Goal: Navigation & Orientation: Find specific page/section

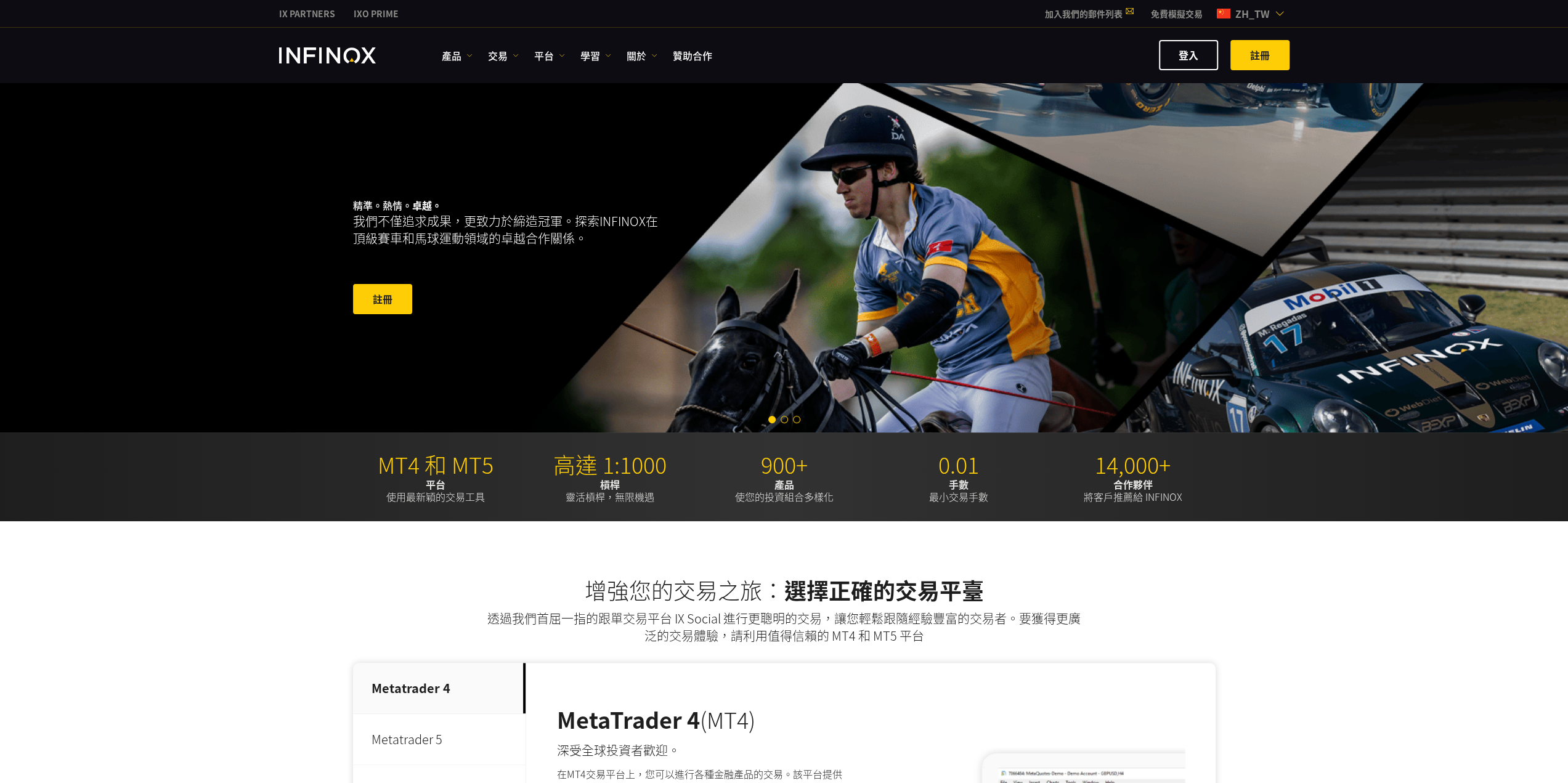
click at [109, 678] on div "增強您的交易之旅： 選擇正確的交易平臺 透過我們首屈一指的跟單交易平台 IX Social 進行更聰明的交易，讓您輕鬆跟隨經驗豐富的交易者。要獲得更廣泛的交易…" at bounding box center [784, 799] width 1568 height 555
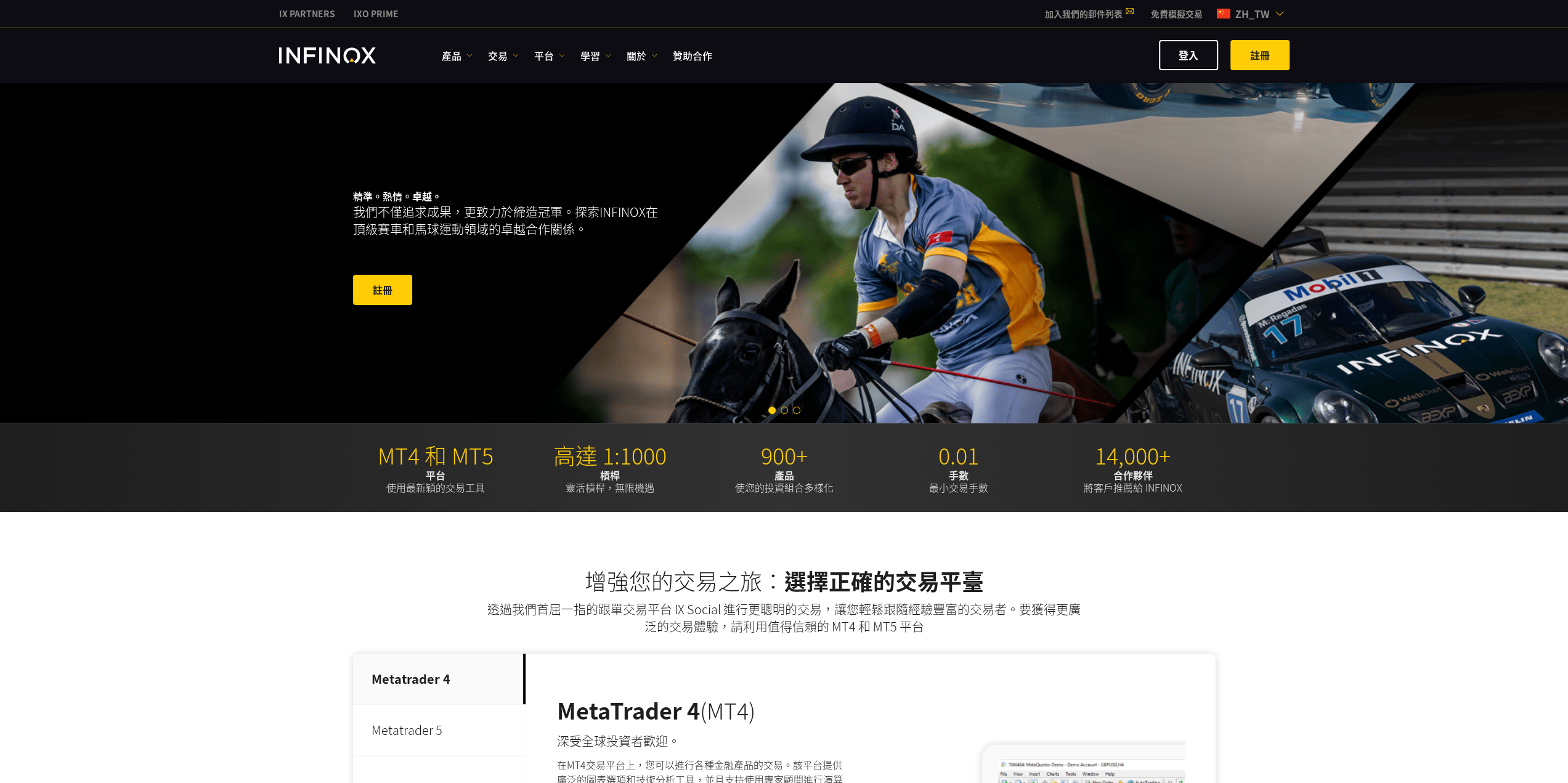
click at [1276, 12] on img at bounding box center [1280, 13] width 10 height 10
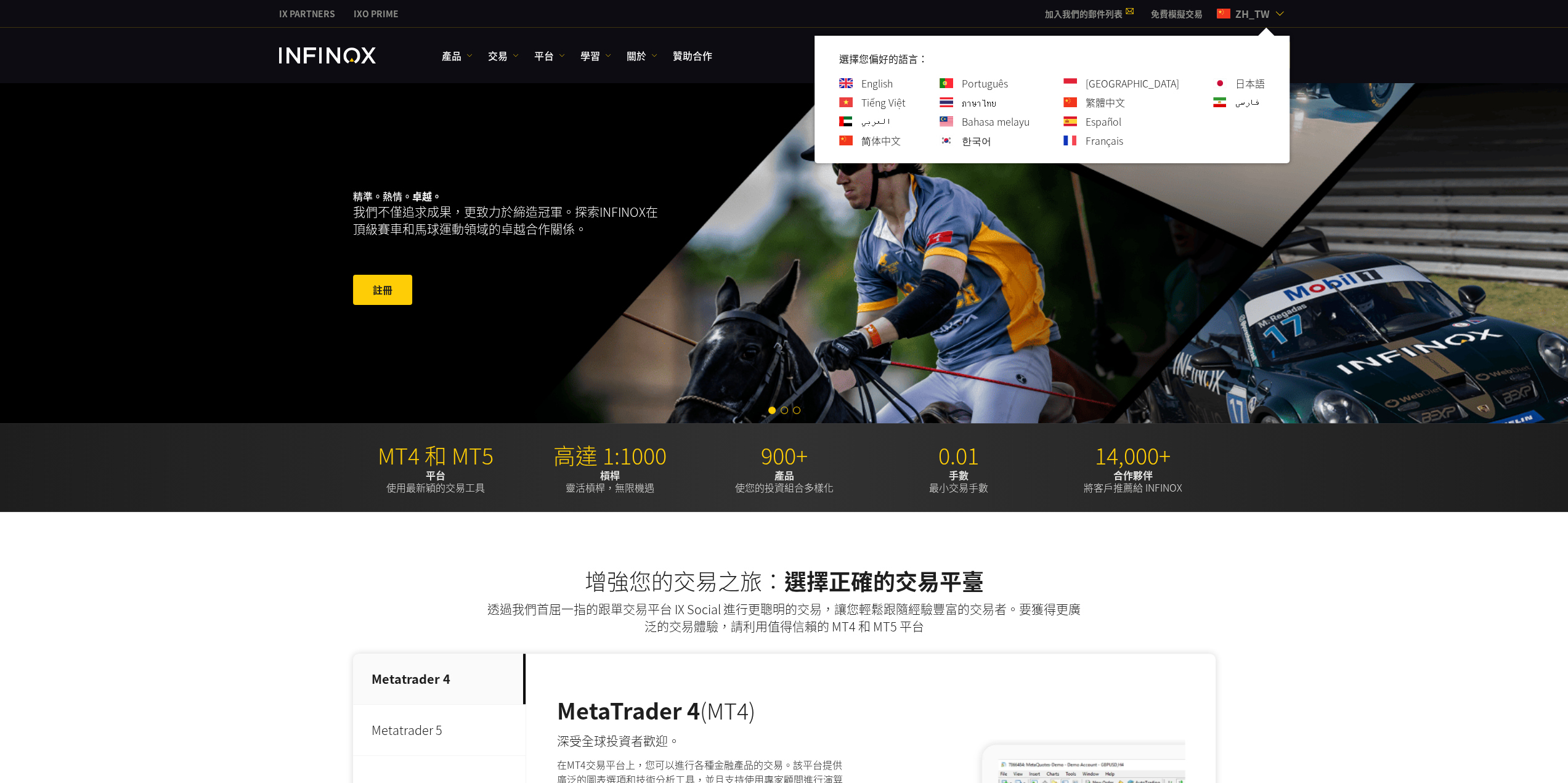
click at [909, 23] on div "IX PARTNERS IXO PRIME 加入我們的郵件列表 千萬不要錯過 IX Daily 的交易機會。 立即參加！ 我已閱讀並同意 條款及細則 。 訂閱…" at bounding box center [784, 13] width 1010 height 27
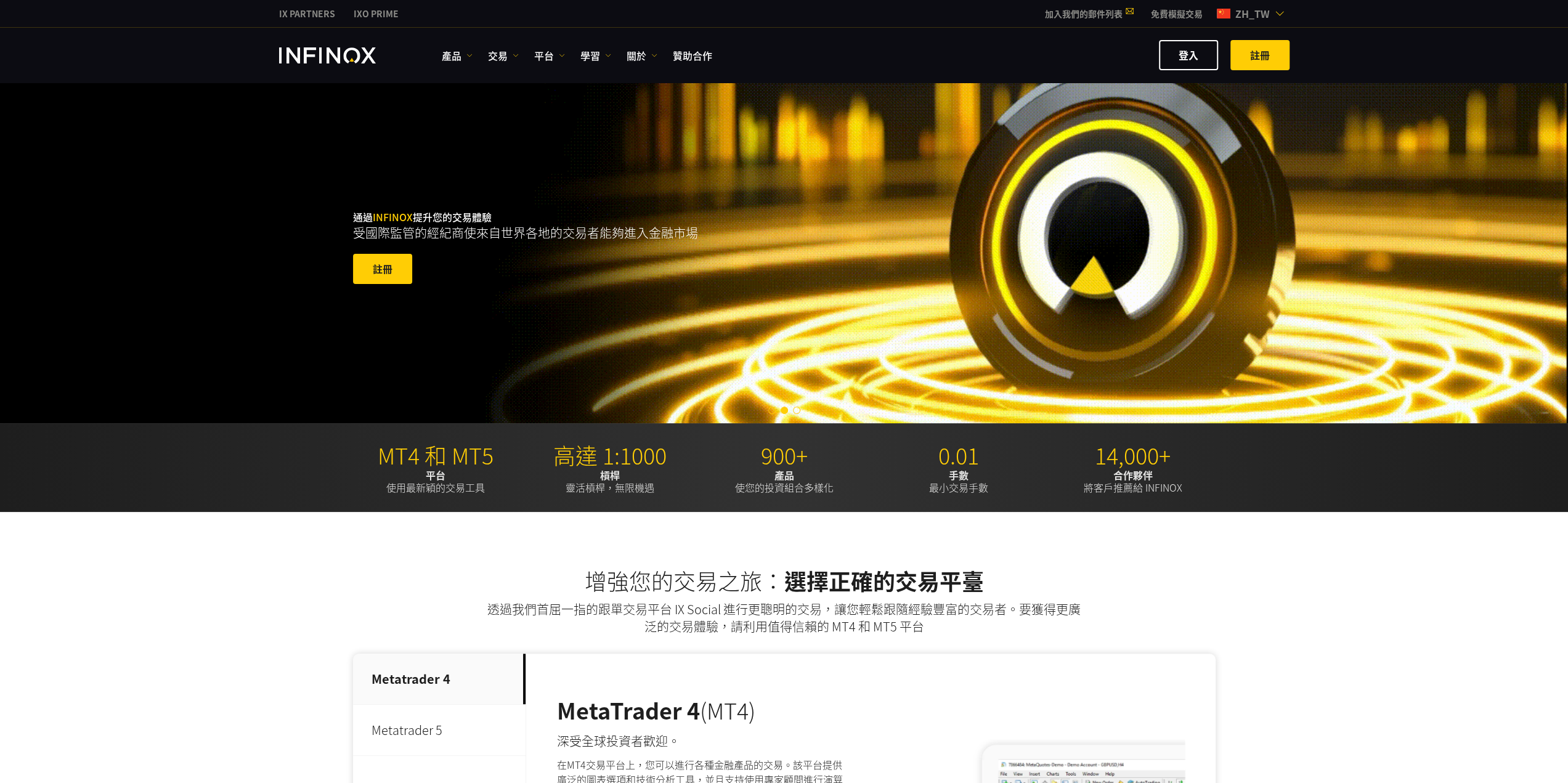
click at [1275, 16] on img at bounding box center [1280, 13] width 10 height 10
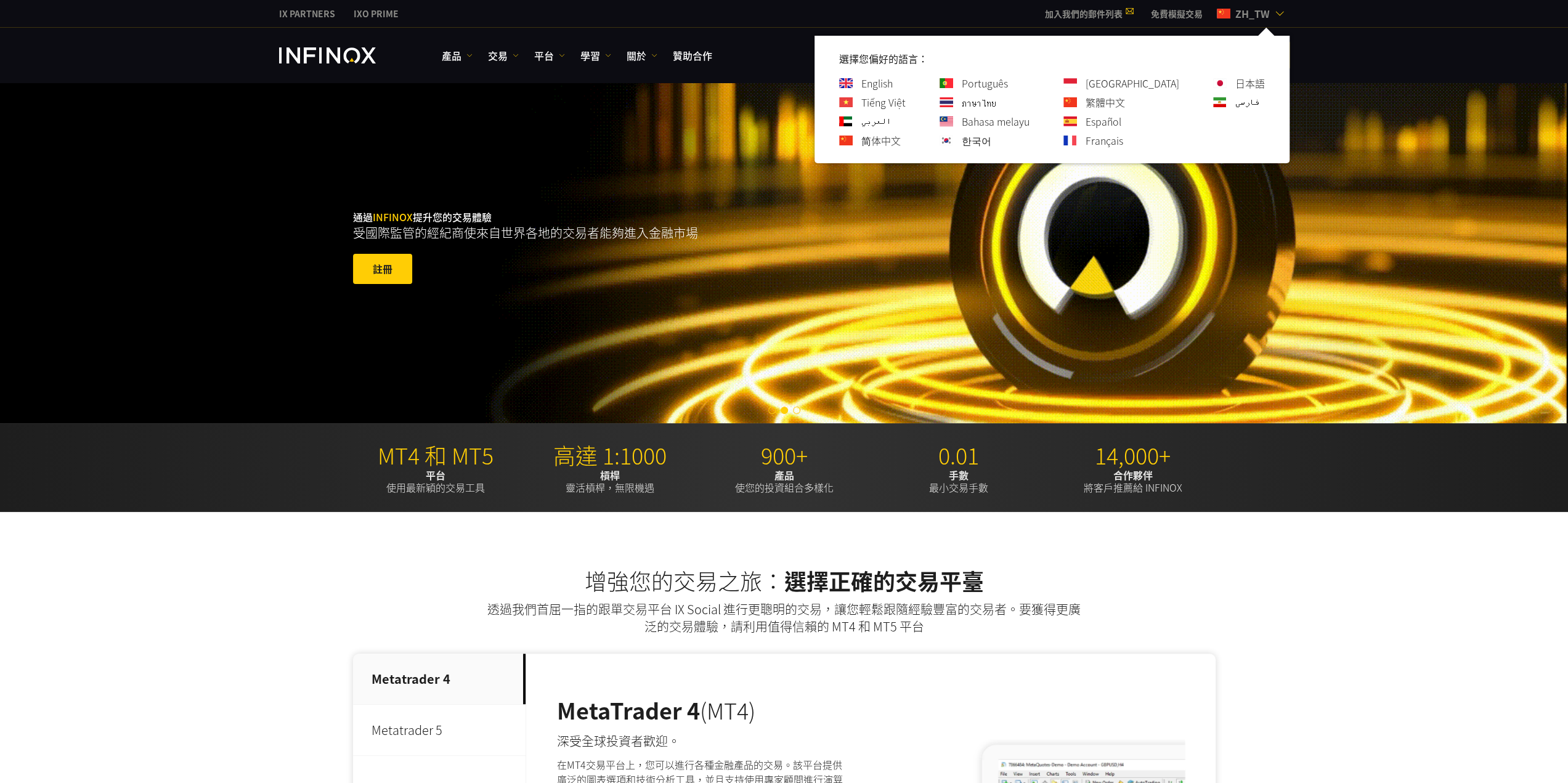
click at [901, 145] on link "简体中文" at bounding box center [881, 141] width 40 height 15
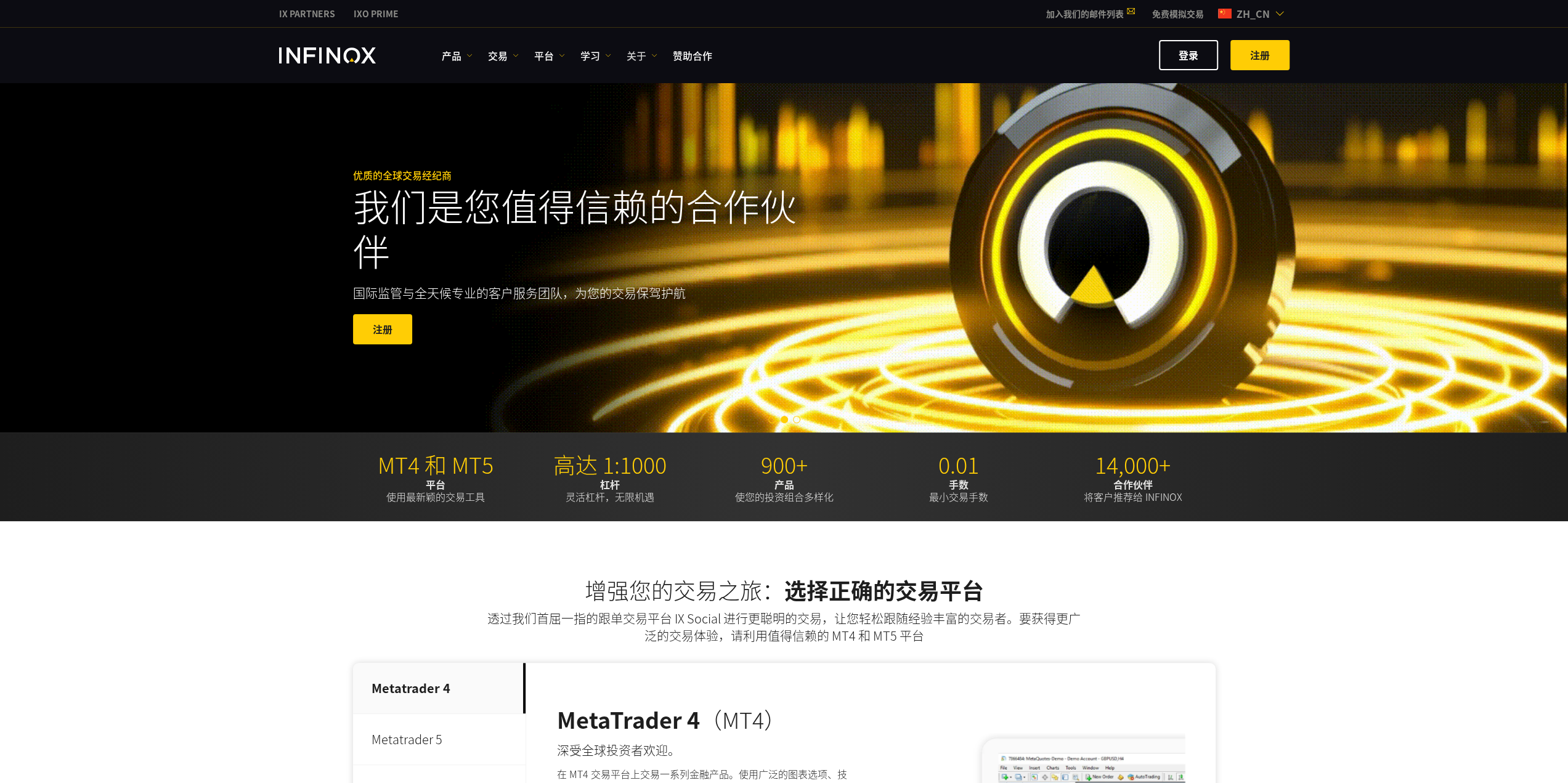
click at [647, 58] on link "关于" at bounding box center [642, 55] width 30 height 15
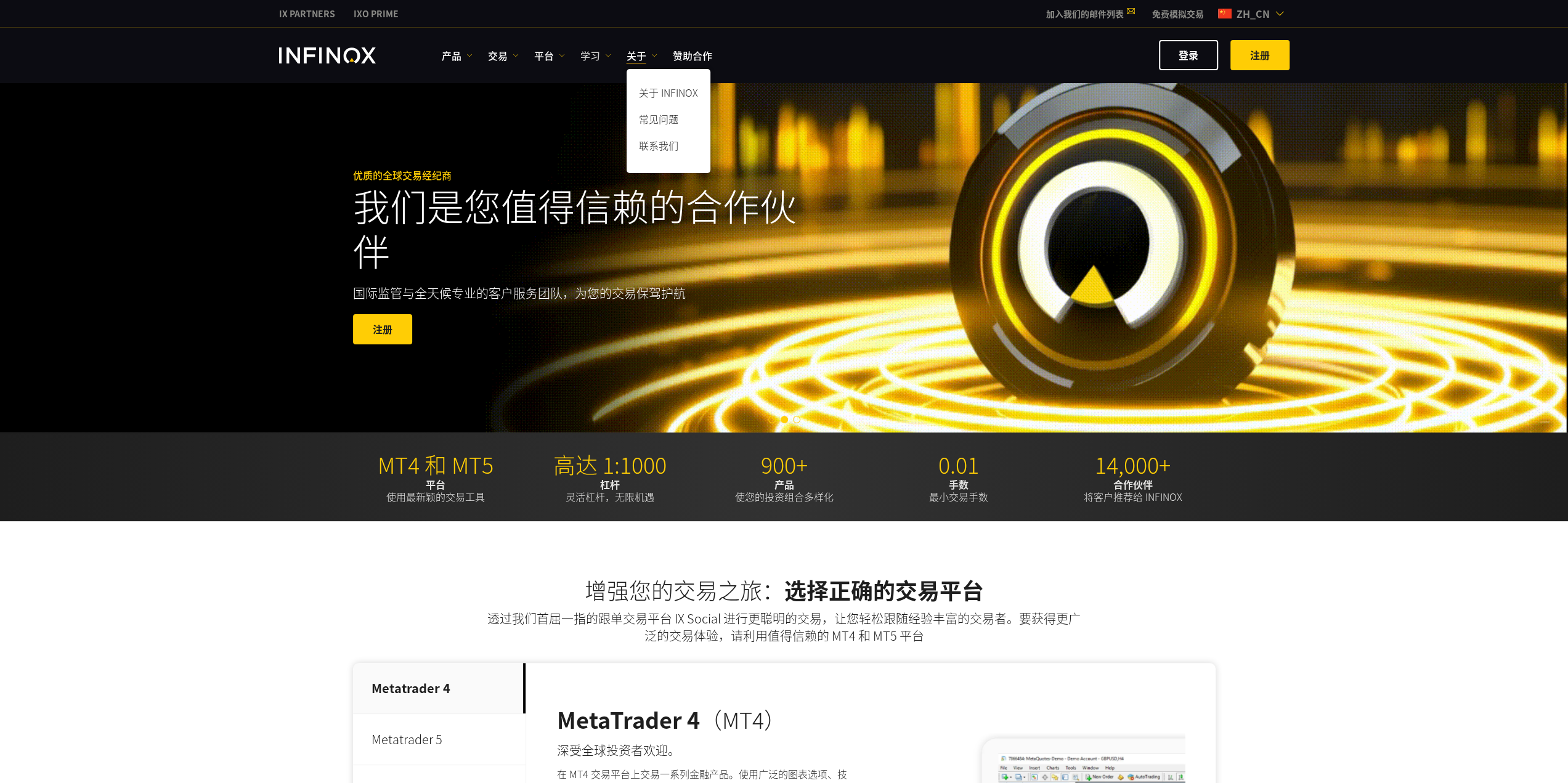
click at [600, 60] on link "学习" at bounding box center [595, 55] width 30 height 15
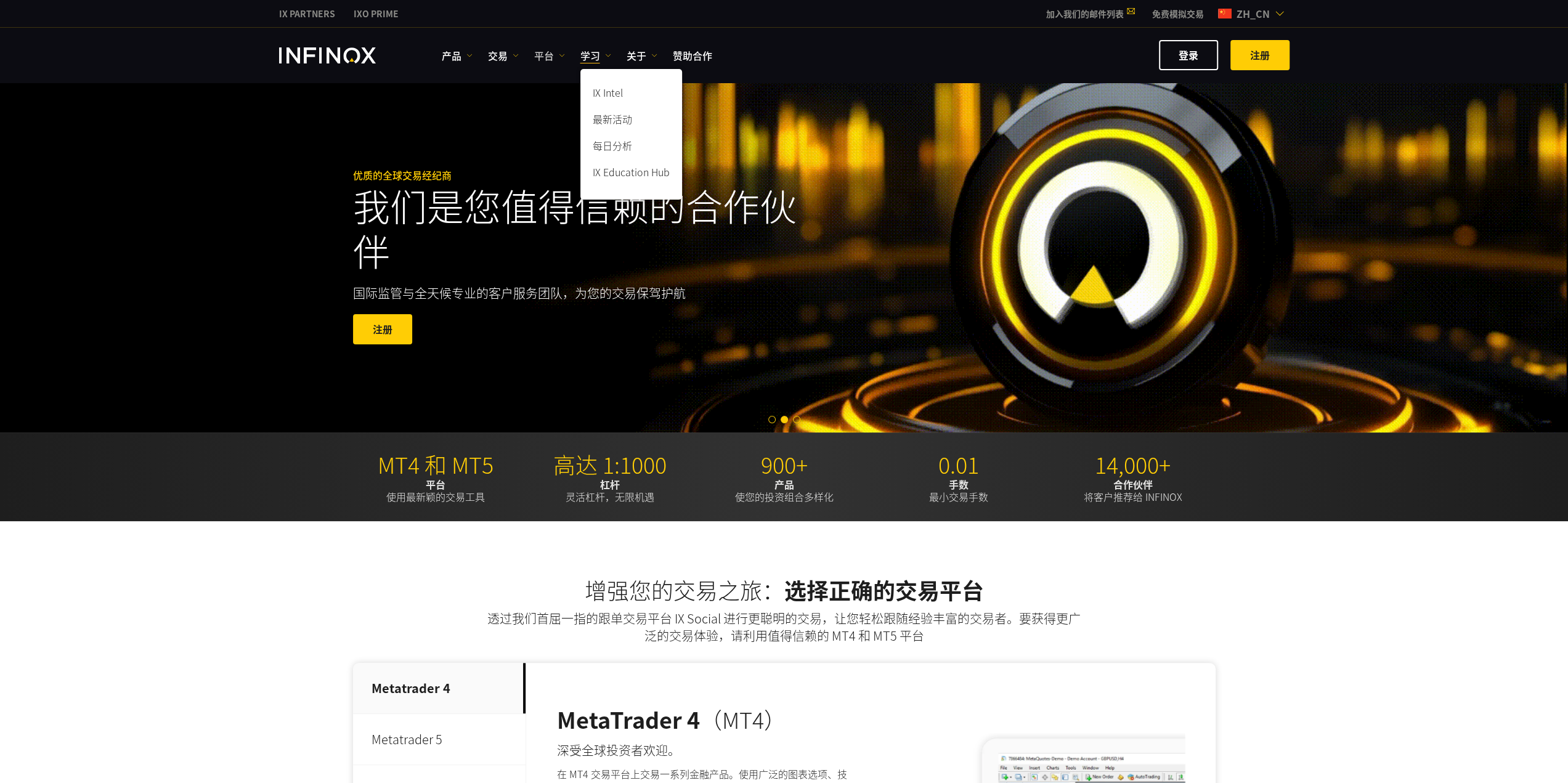
click at [561, 60] on link "平台" at bounding box center [549, 55] width 30 height 15
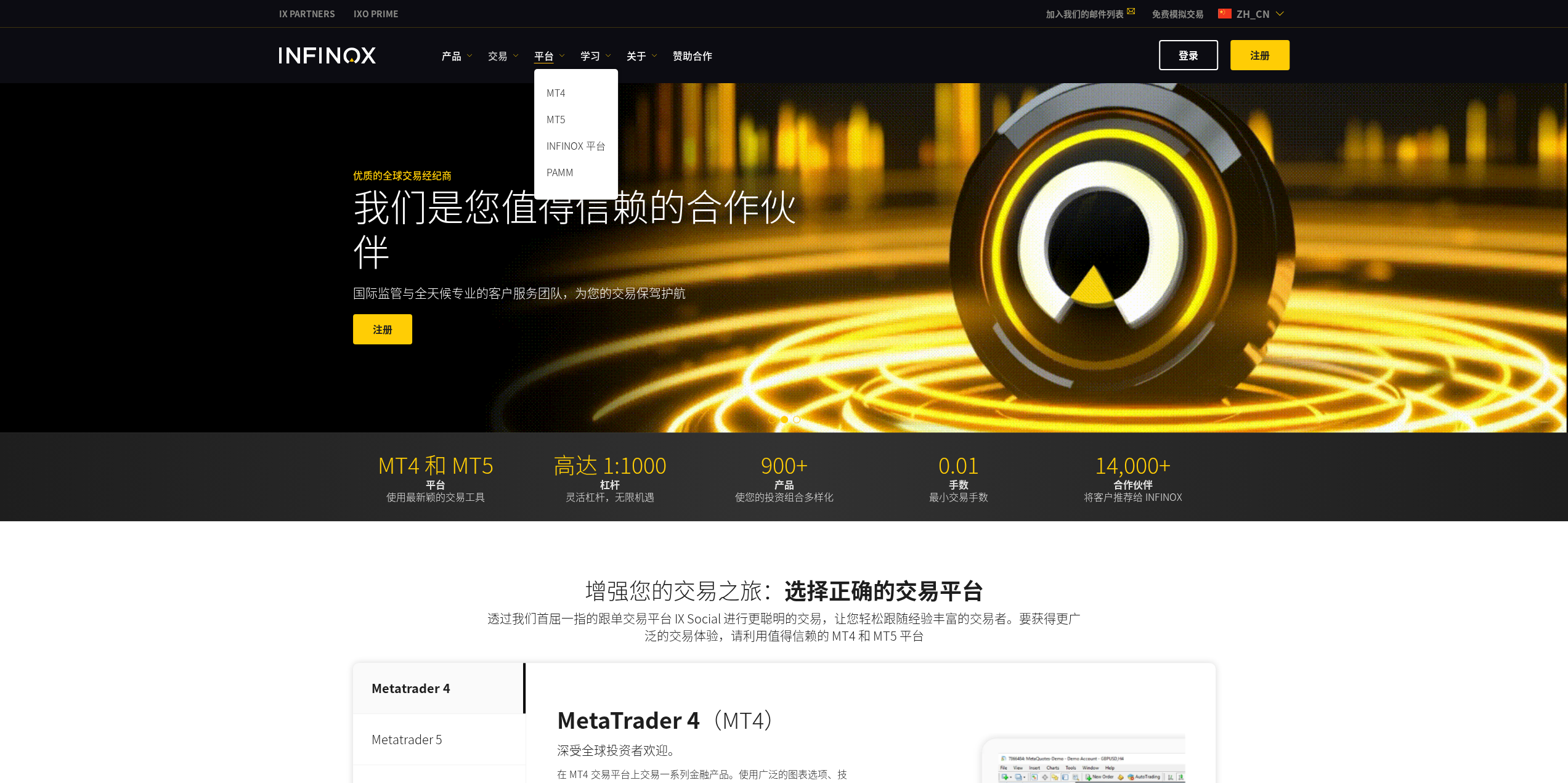
click at [513, 58] on link "交易" at bounding box center [503, 55] width 30 height 15
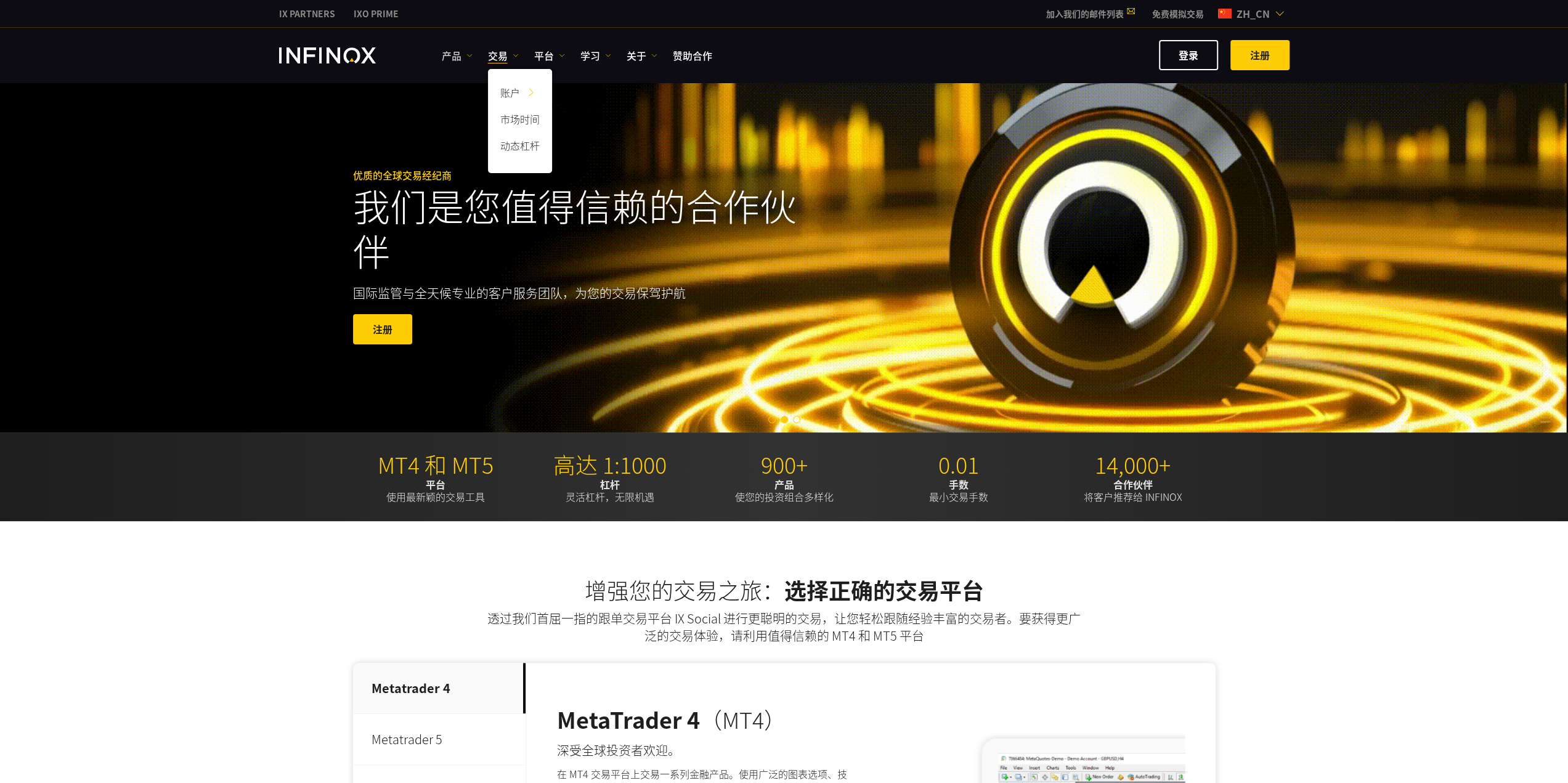
click at [470, 58] on link "产品" at bounding box center [456, 55] width 30 height 15
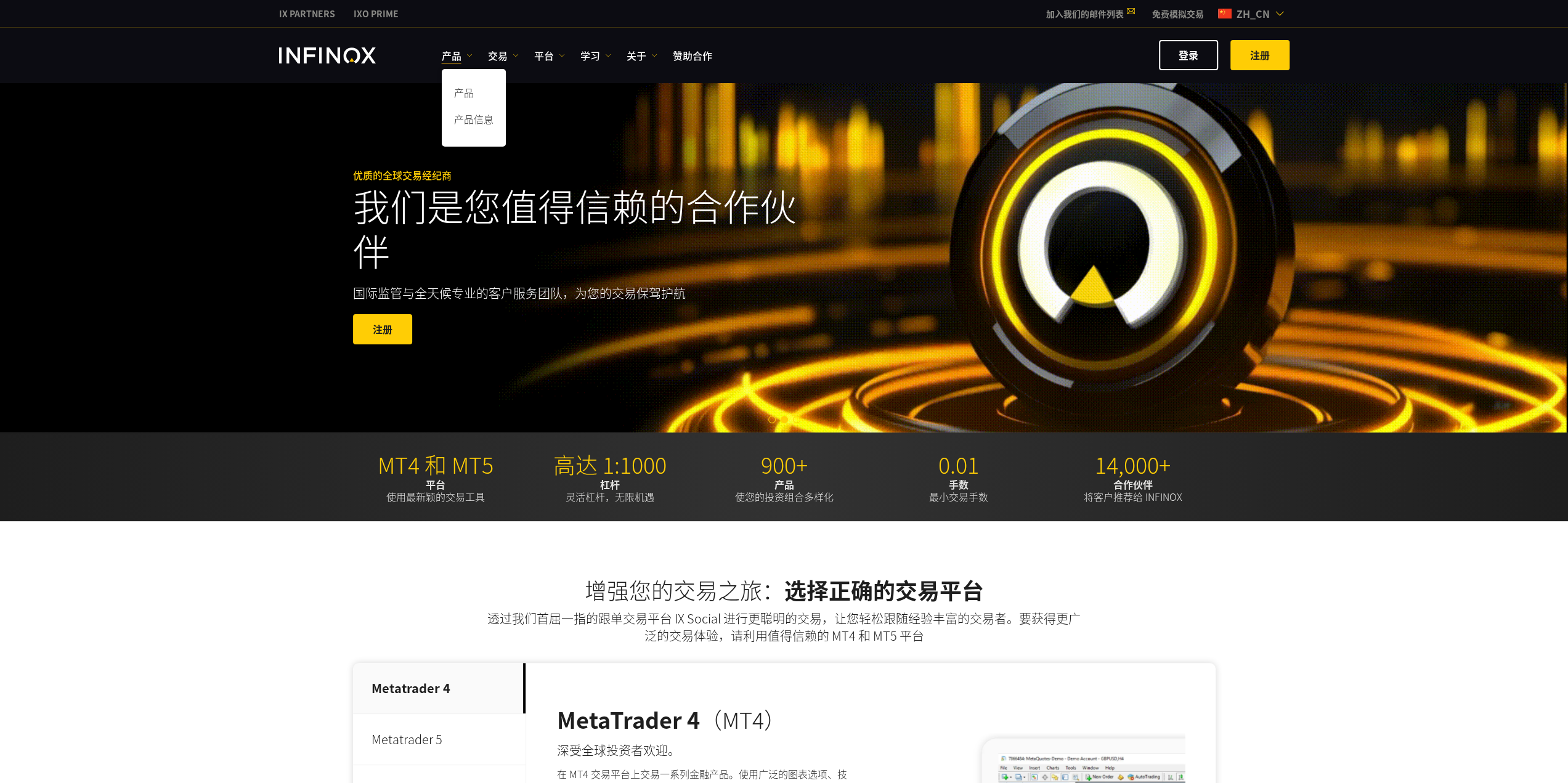
click at [660, 58] on ul "产品 产品 产品信息 交易 账户" at bounding box center [576, 55] width 270 height 15
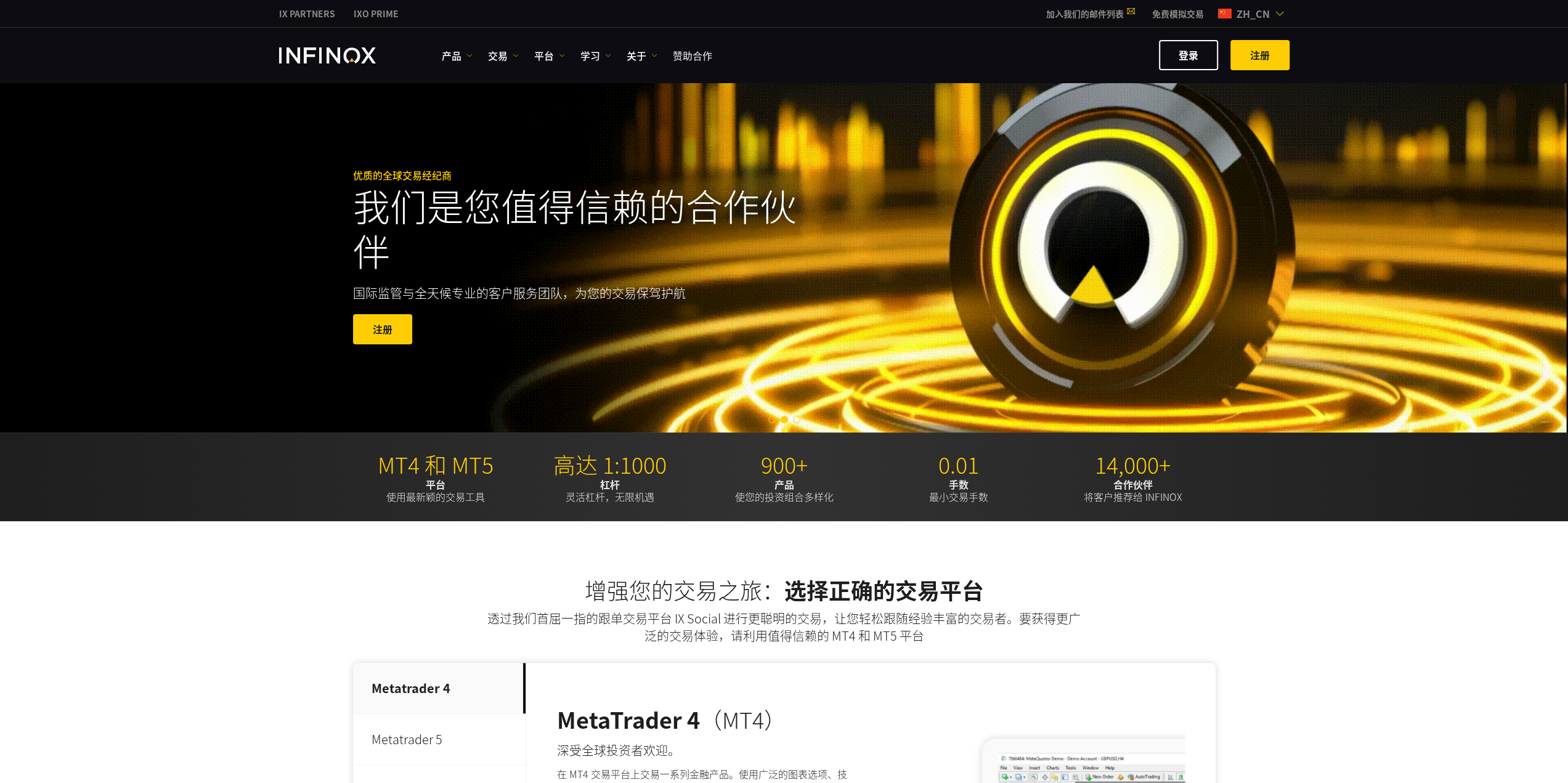
click at [678, 53] on link "赞助合作" at bounding box center [693, 55] width 40 height 15
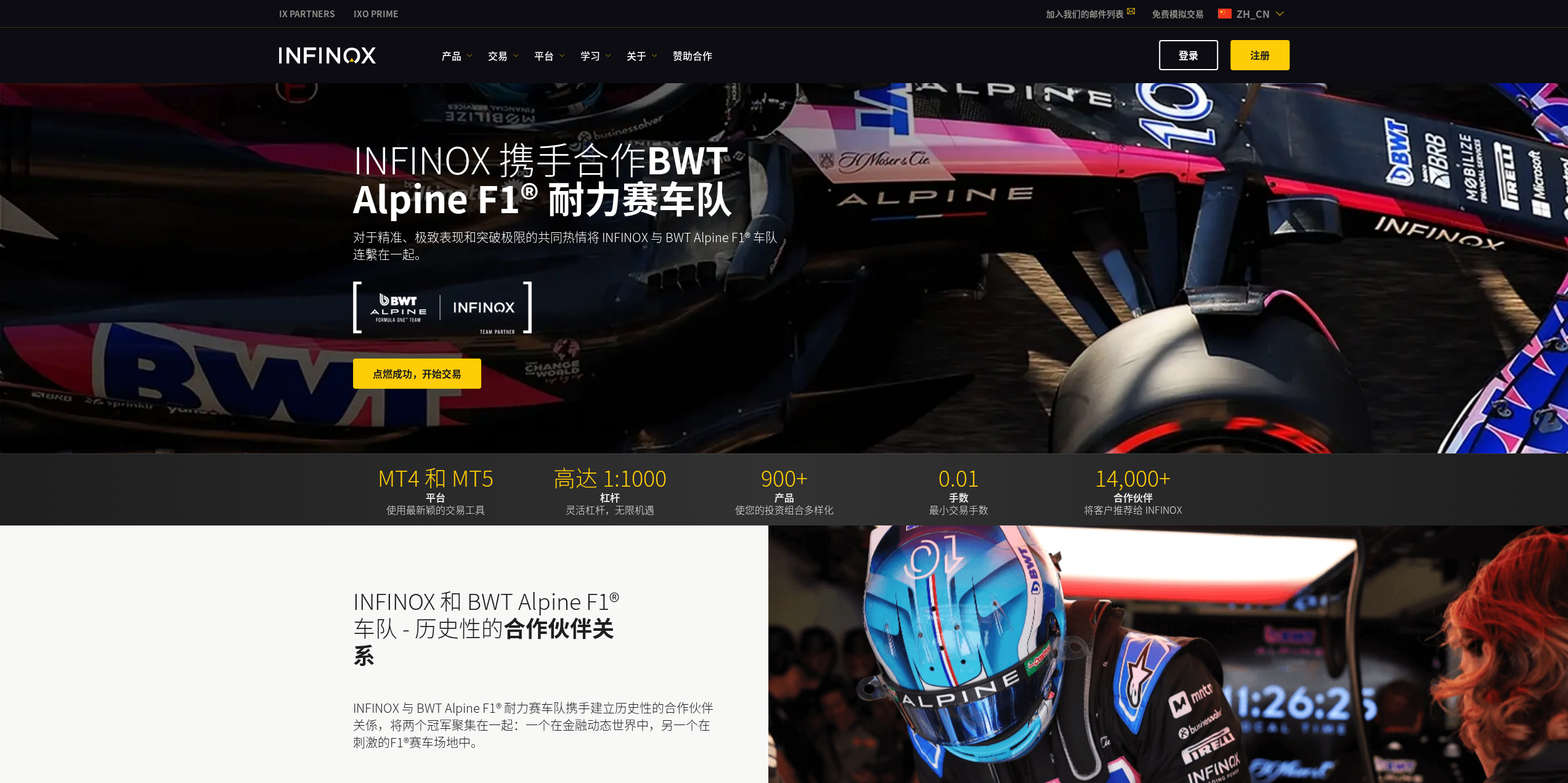
click at [1271, 19] on span "zh_cn" at bounding box center [1253, 13] width 43 height 15
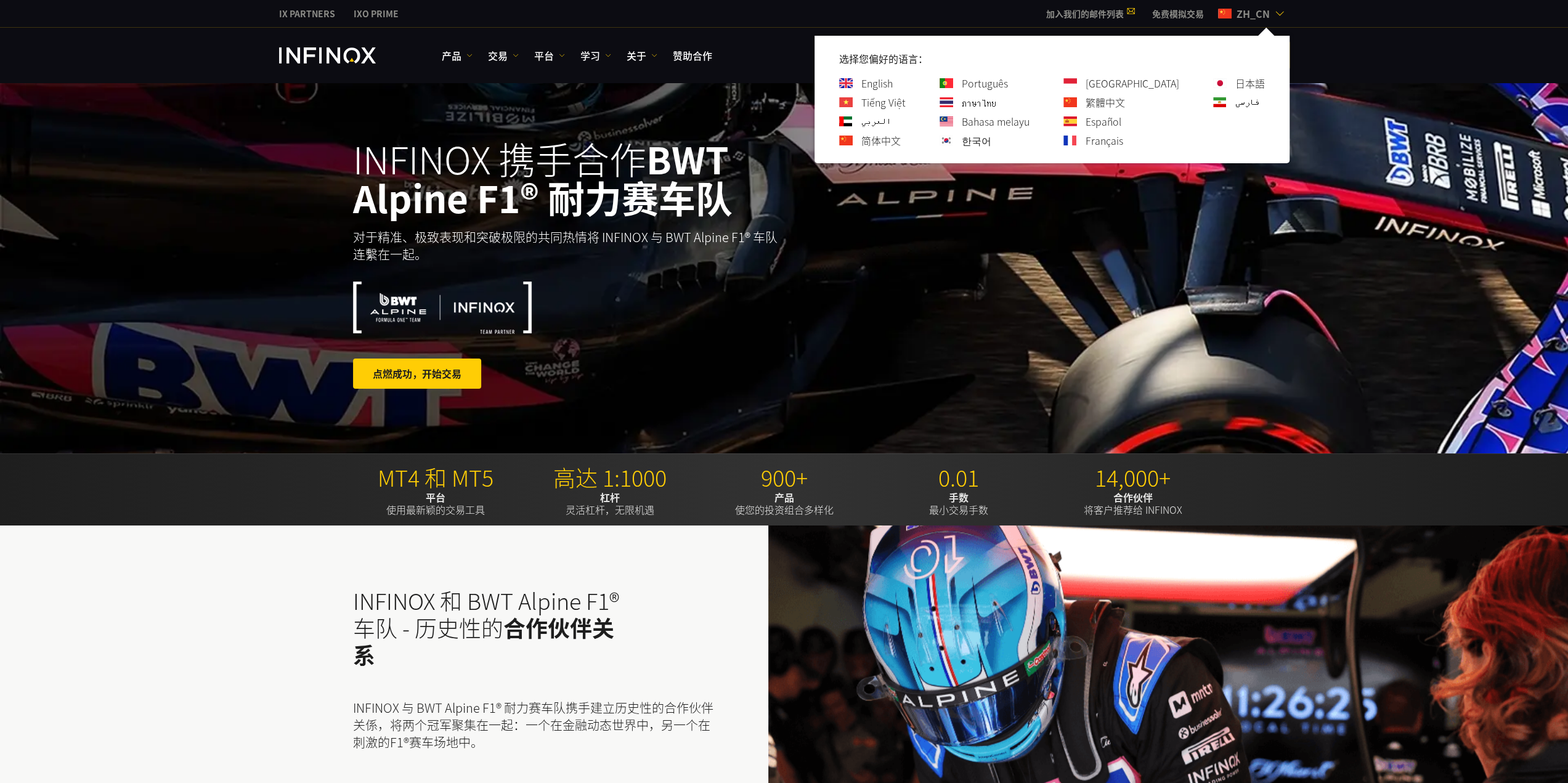
click at [1125, 99] on link "繁體中文" at bounding box center [1105, 102] width 40 height 15
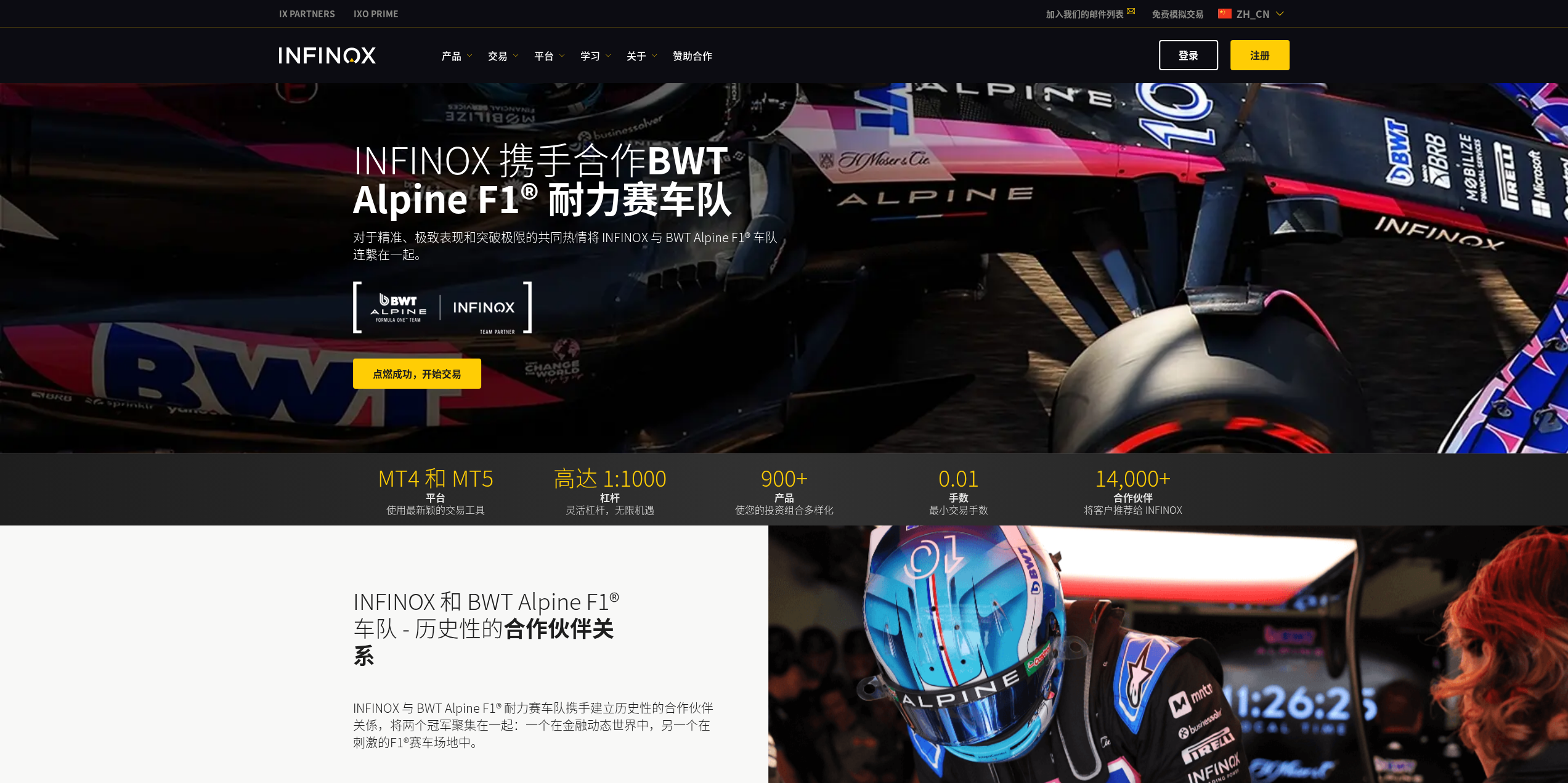
click at [295, 14] on link "IX PARTNERS" at bounding box center [307, 14] width 75 height 13
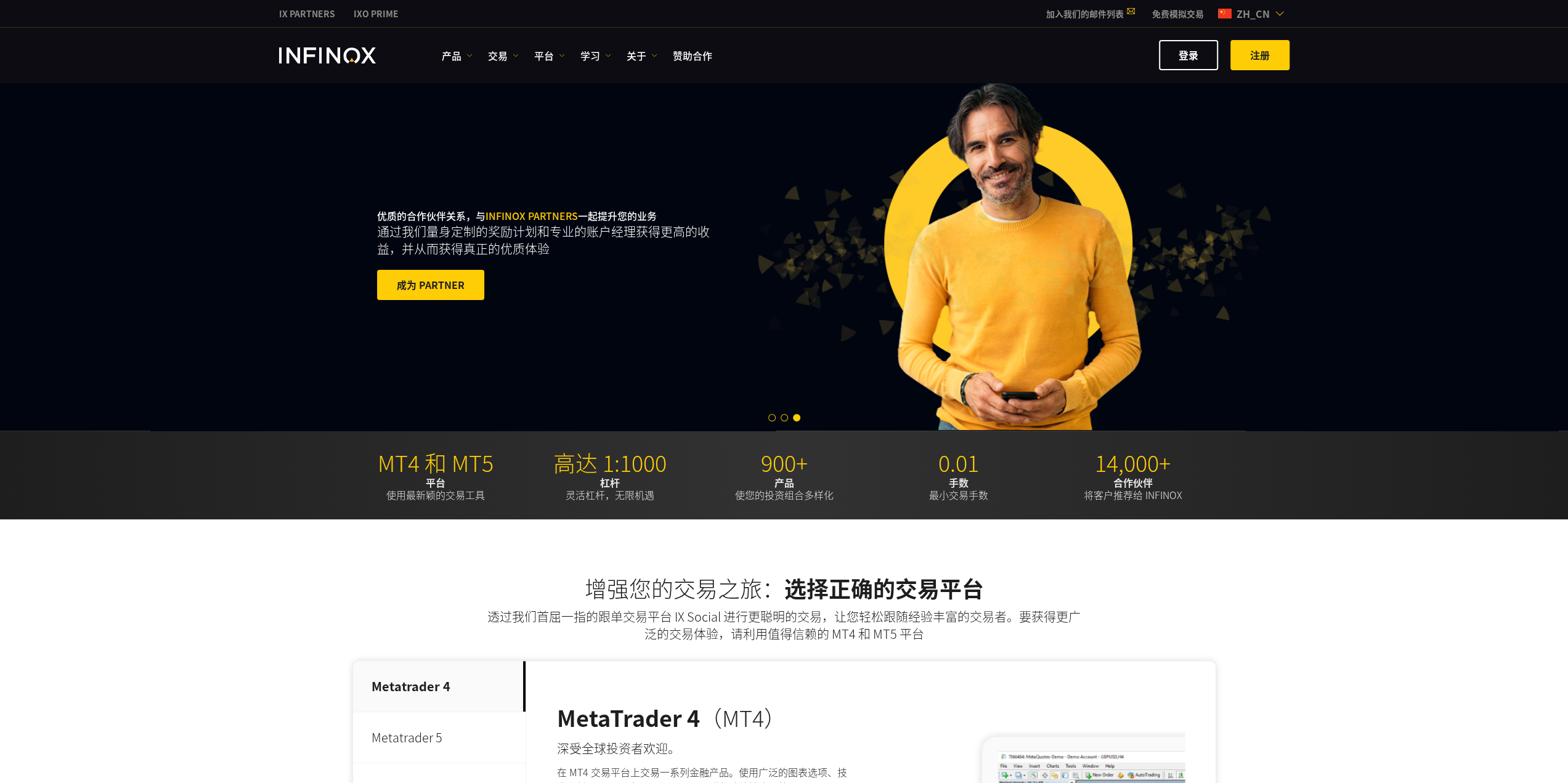
click at [1253, 21] on div "IX PARTNERS IXO PRIME 加入我们的邮件列表 千万不要错过 IX Daily 的交易机会。 立即参加！ 我已阅读并同意 条款及细则 。 订阅…" at bounding box center [784, 13] width 1010 height 27
click at [1258, 14] on span "zh_cn" at bounding box center [1253, 13] width 43 height 15
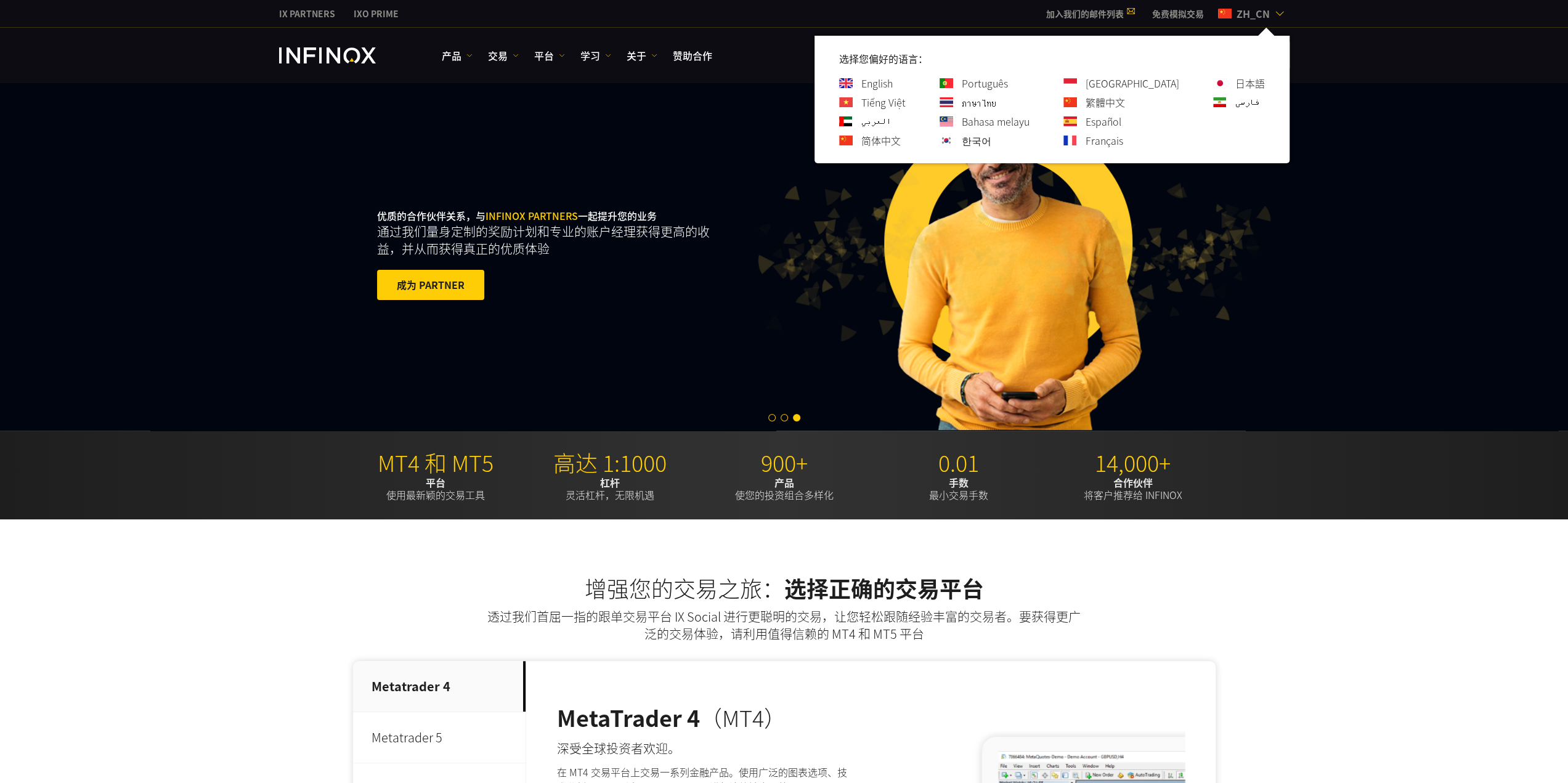
click at [1125, 106] on link "繁體中文" at bounding box center [1105, 102] width 40 height 15
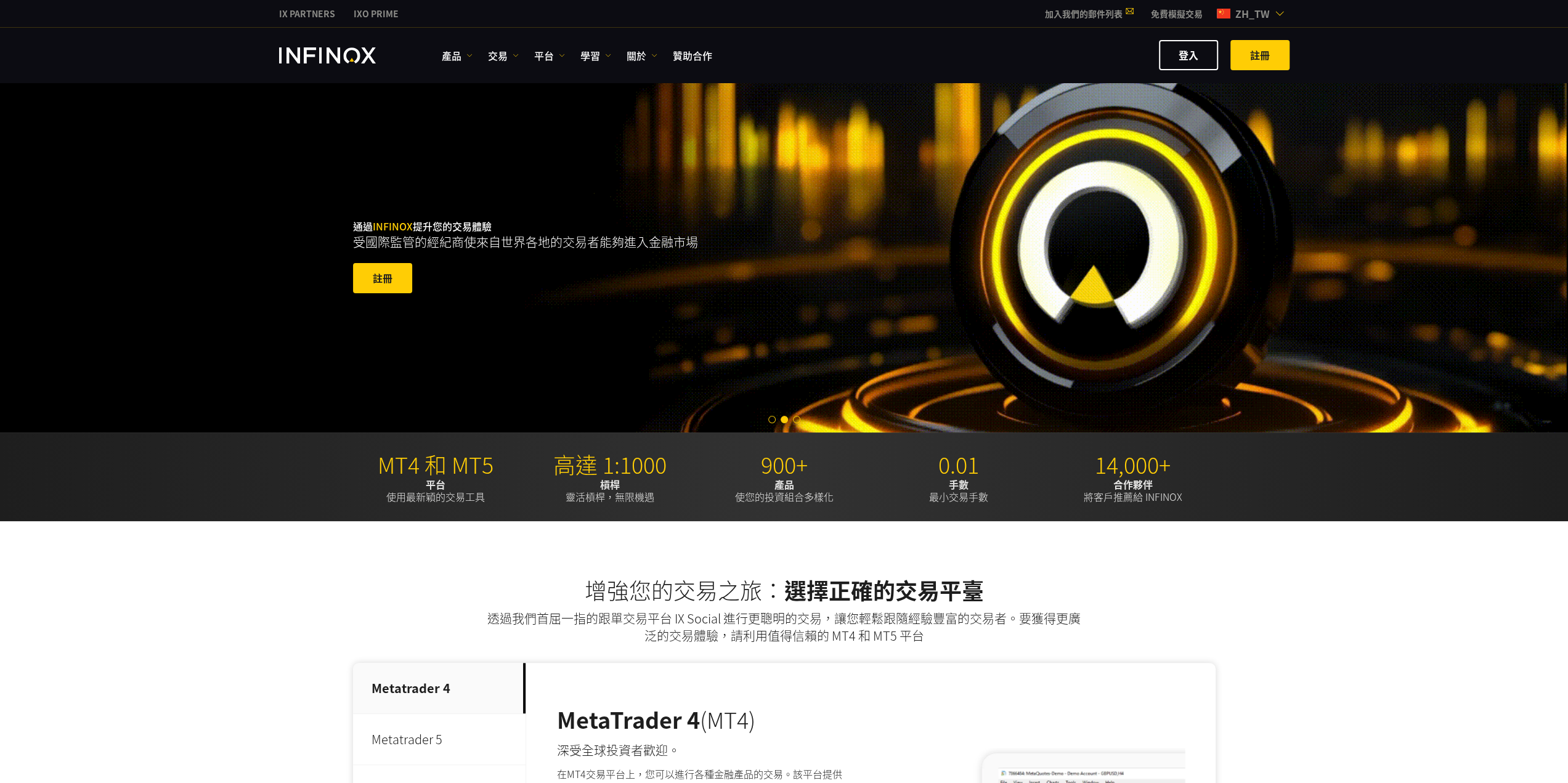
click at [1400, 706] on div "增強您的交易之旅： 選擇正確的交易平臺 透過我們首屈一指的跟單交易平台 IX Social 進行更聰明的交易，讓您輕鬆跟隨經驗豐富的交易者。要獲得更廣泛的交易…" at bounding box center [784, 799] width 1568 height 555
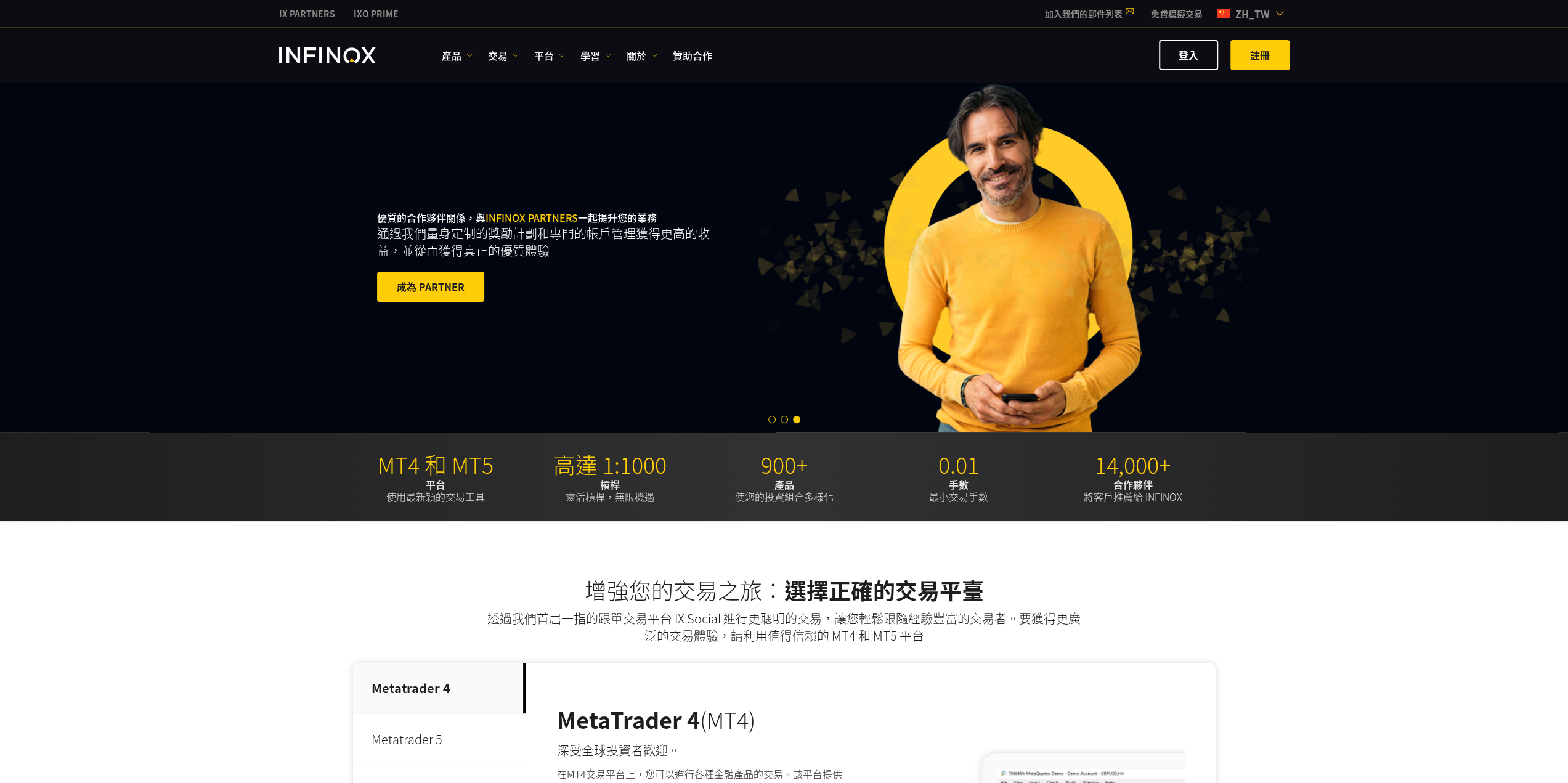
click at [1104, 654] on div "增強您的交易之旅： 選擇正確的交易平臺 透過我們首屈一指的跟單交易平台 IX Social 進行更聰明的交易，讓您輕鬆跟隨經驗豐富的交易者。要獲得更廣泛的交易…" at bounding box center [784, 795] width 887 height 438
